Goal: Information Seeking & Learning: Learn about a topic

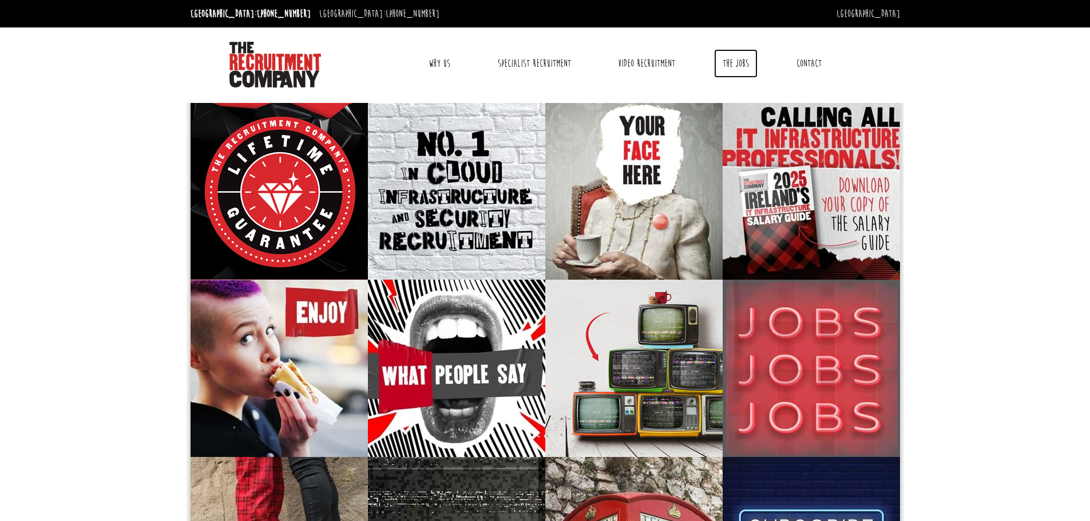
click at [747, 65] on link "The Jobs" at bounding box center [735, 63] width 43 height 29
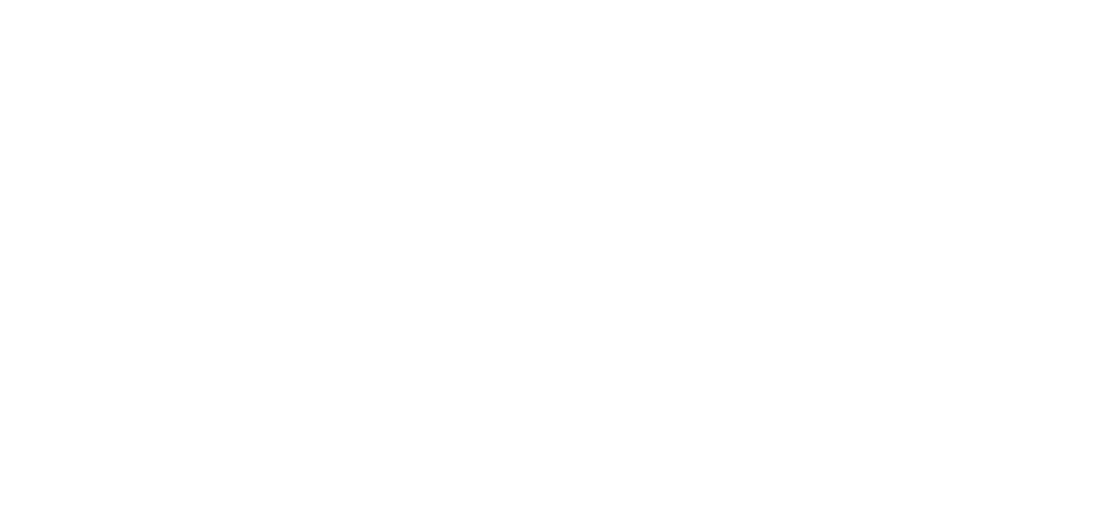
select select "[GEOGRAPHIC_DATA]"
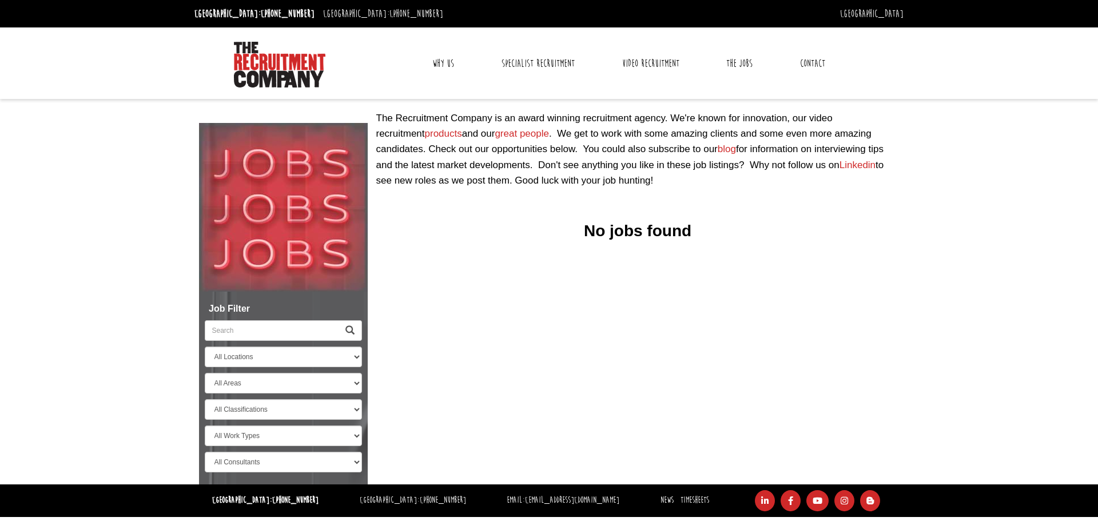
select select "[GEOGRAPHIC_DATA]"
